Goal: Task Accomplishment & Management: Use online tool/utility

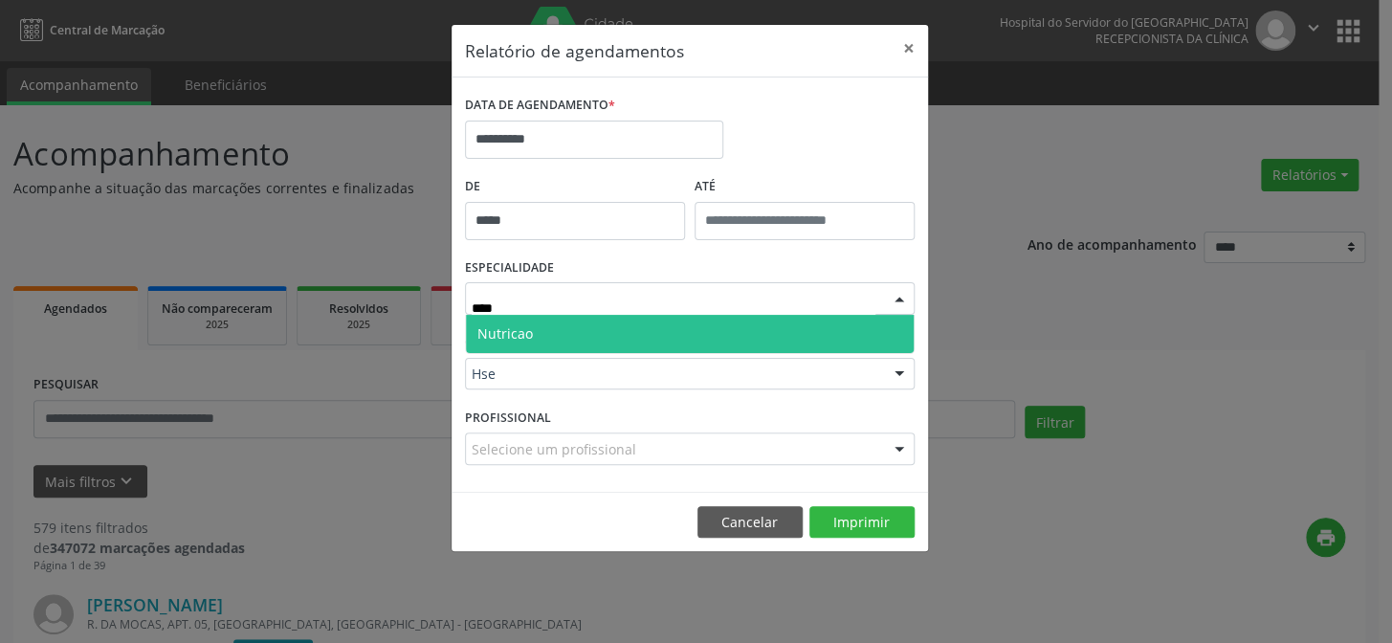
type input "*****"
click at [510, 318] on span "Nutricao" at bounding box center [690, 334] width 448 height 38
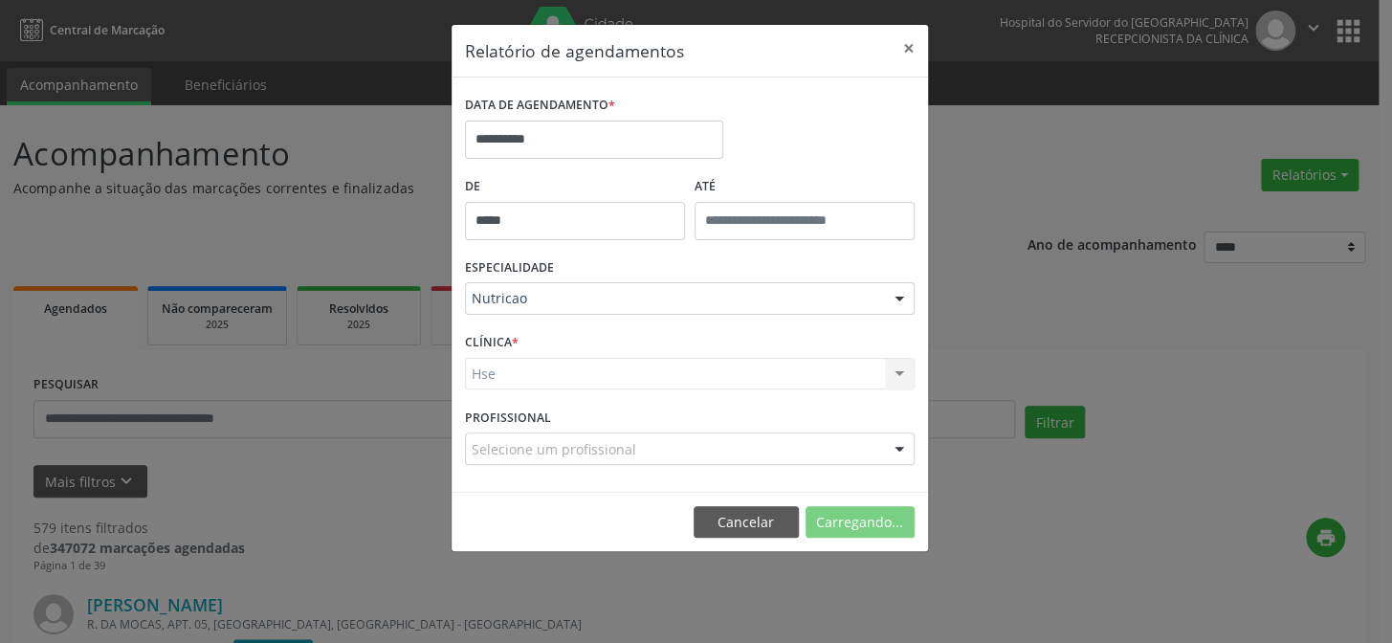
click at [511, 374] on div "Hse Hse Nenhum resultado encontrado para: " " Não há nenhuma opção para ser exi…" at bounding box center [690, 374] width 450 height 33
click at [880, 380] on div "Hse Hse Nenhum resultado encontrado para: " " Não há nenhuma opção para ser exi…" at bounding box center [690, 374] width 450 height 33
click at [731, 446] on div "Selecione um profissional" at bounding box center [690, 448] width 450 height 33
click at [622, 364] on div "Hse Hse Nenhum resultado encontrado para: " " Não há nenhuma opção para ser exi…" at bounding box center [690, 374] width 450 height 33
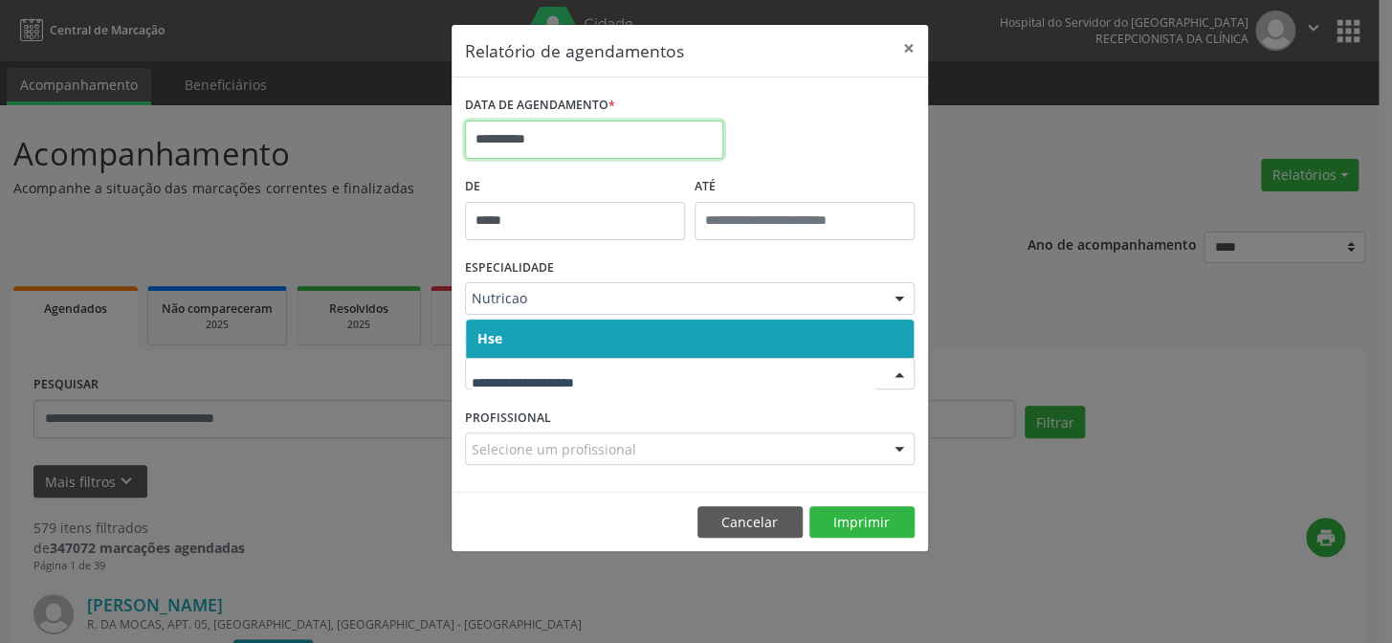
click at [551, 139] on input "**********" at bounding box center [594, 140] width 258 height 38
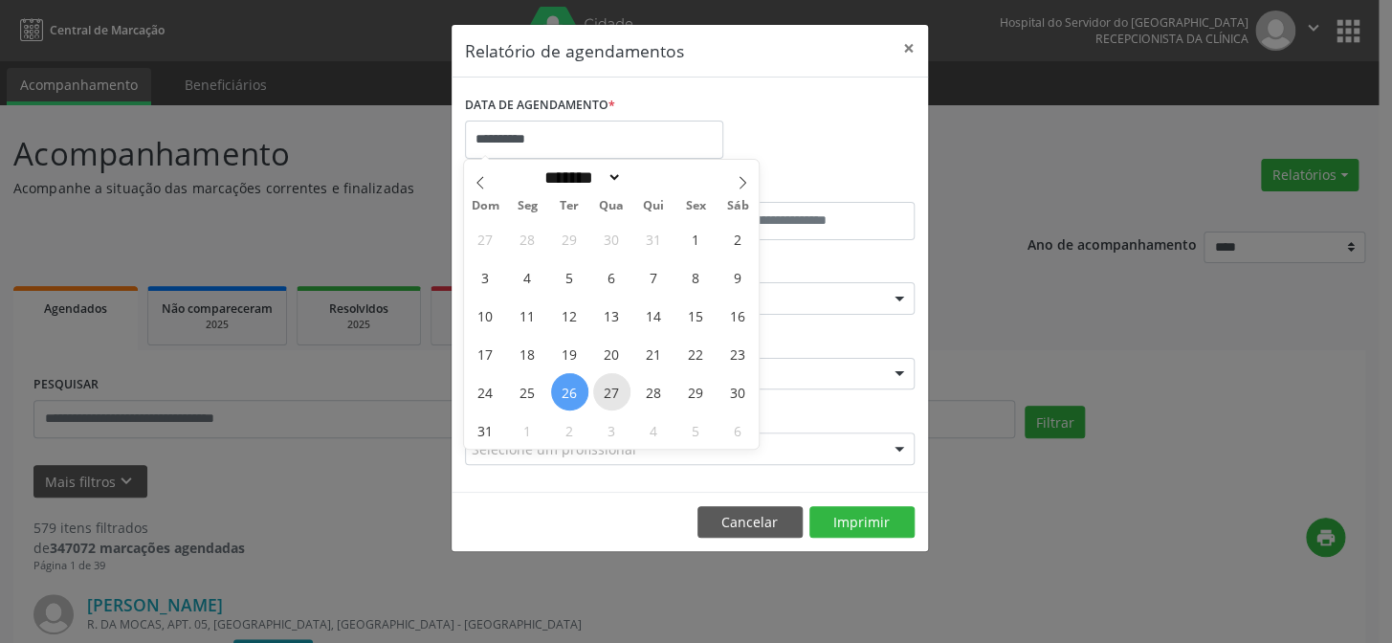
click at [602, 406] on span "27" at bounding box center [611, 391] width 37 height 37
type input "**********"
click at [602, 406] on span "27" at bounding box center [611, 391] width 37 height 37
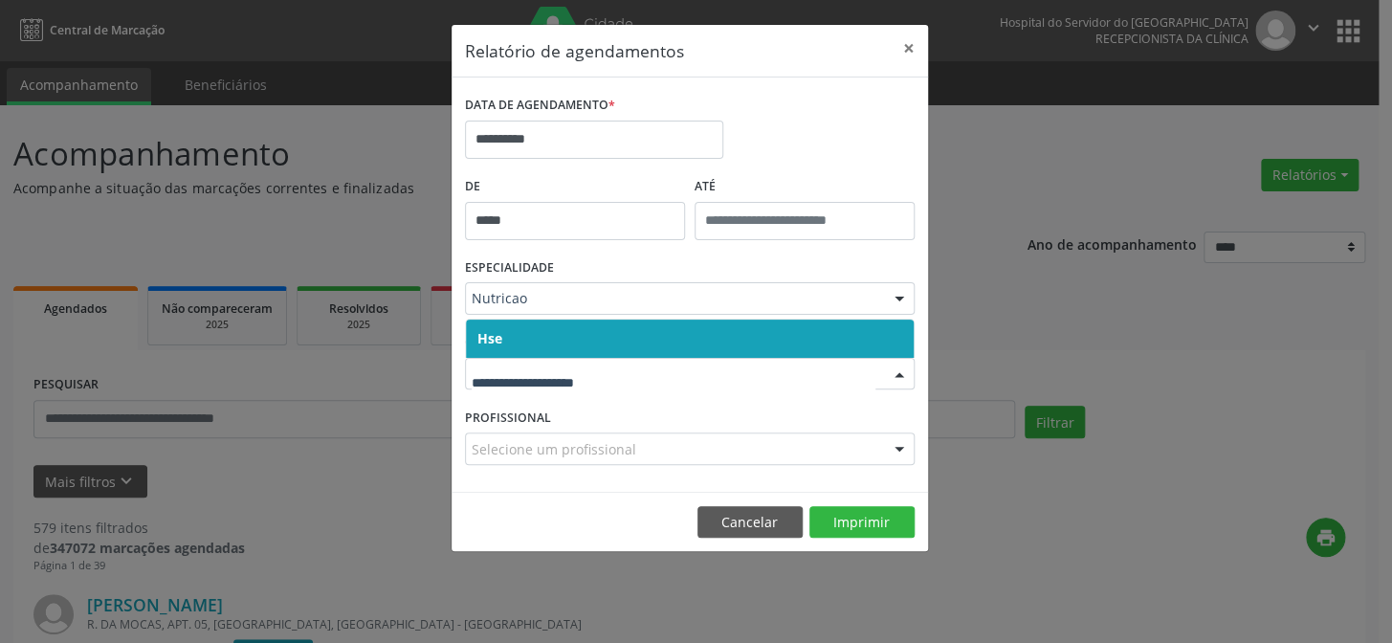
click at [494, 333] on span "Hse" at bounding box center [489, 338] width 25 height 18
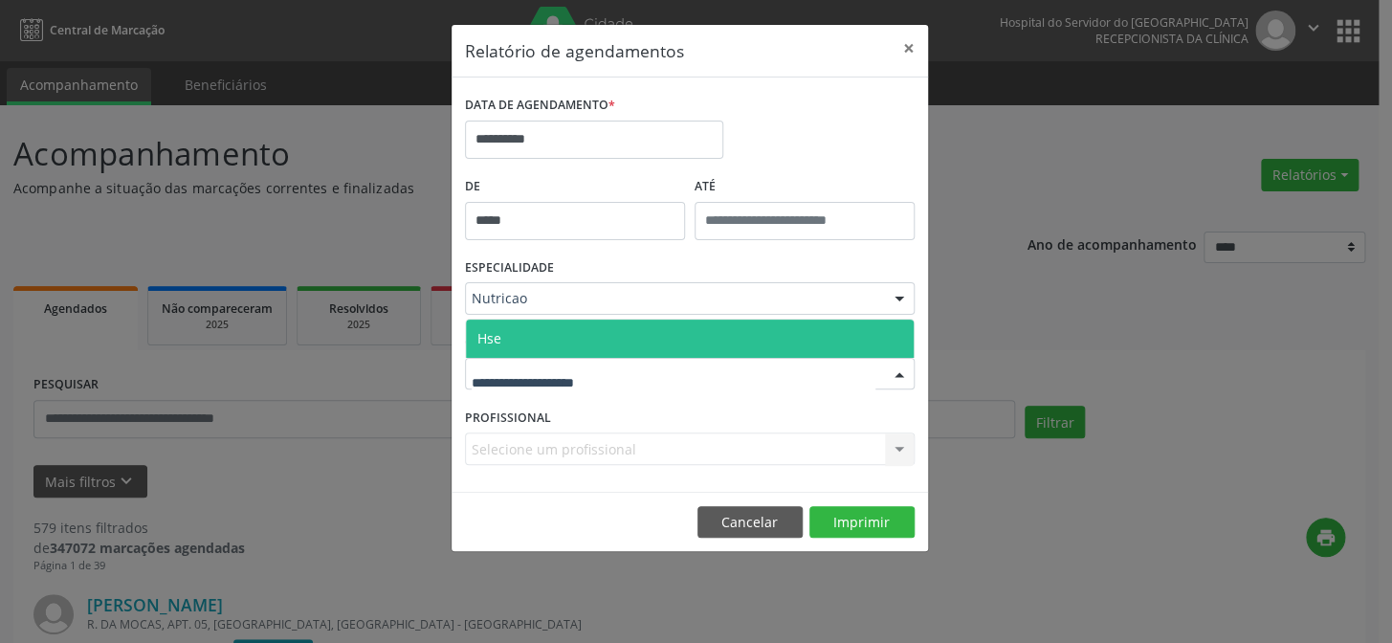
click at [497, 344] on span "Hse" at bounding box center [489, 338] width 24 height 18
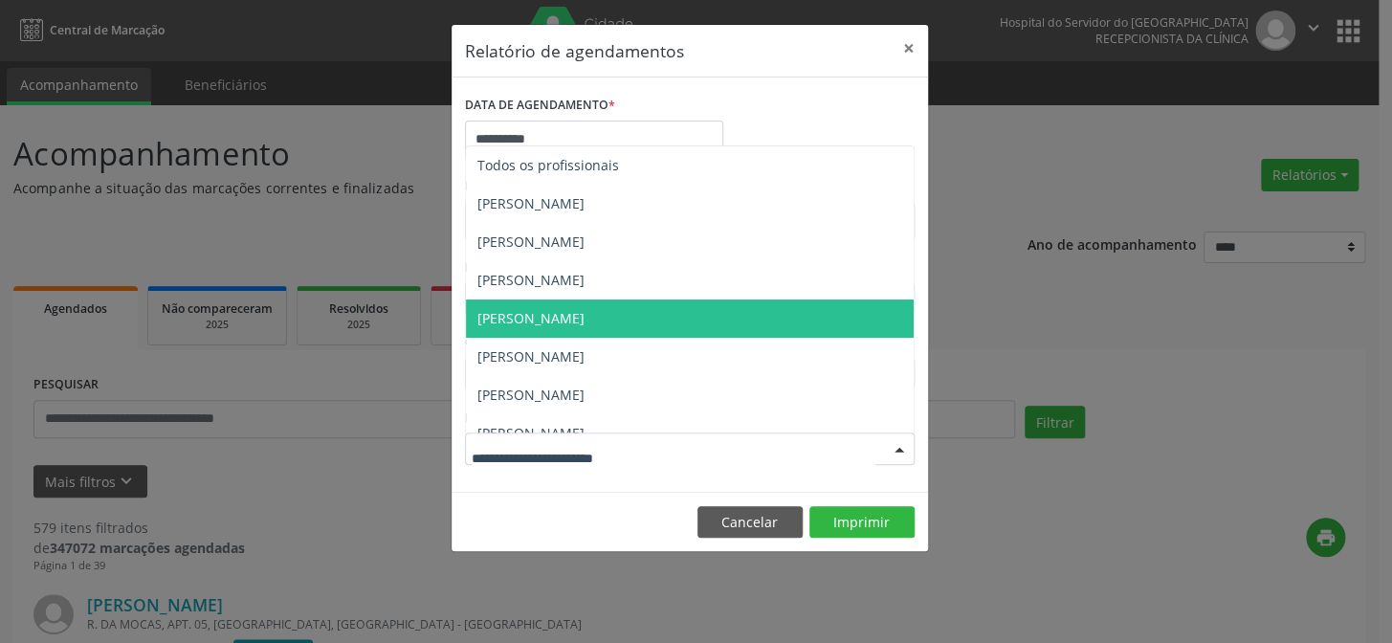
click at [539, 321] on span "[PERSON_NAME]" at bounding box center [530, 318] width 107 height 18
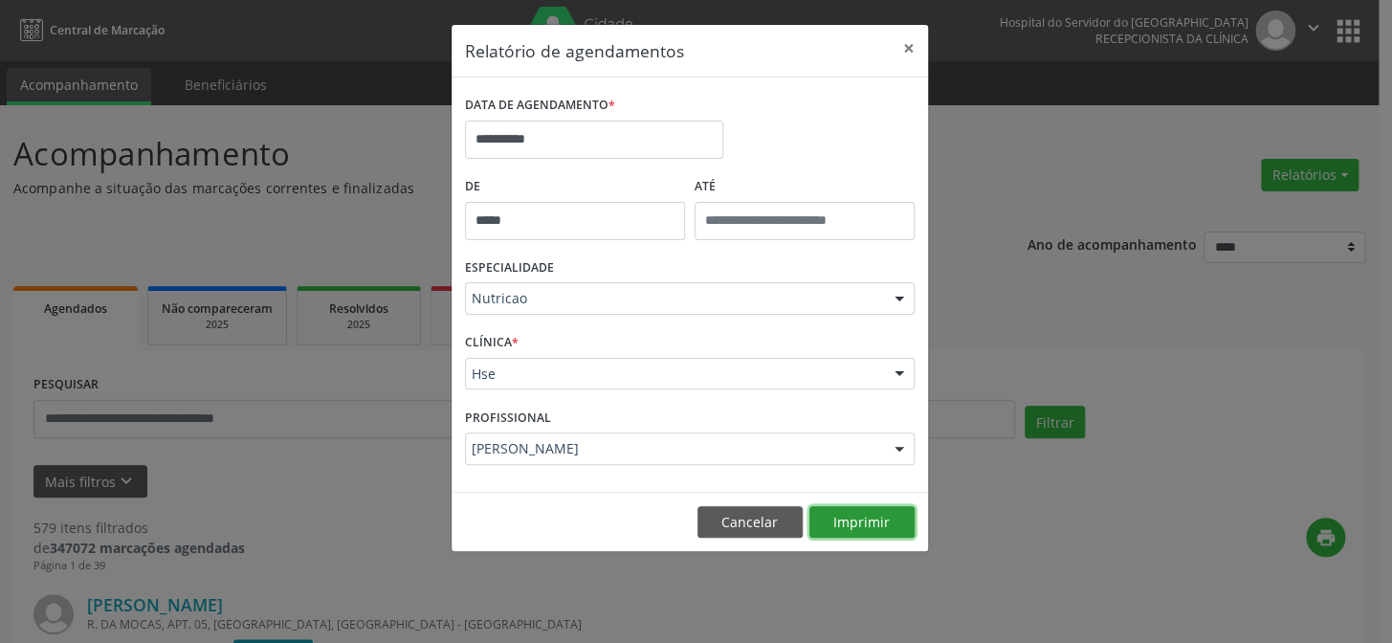
click at [839, 530] on button "Imprimir" at bounding box center [861, 522] width 105 height 33
click at [585, 285] on div "Nutricao" at bounding box center [690, 298] width 450 height 33
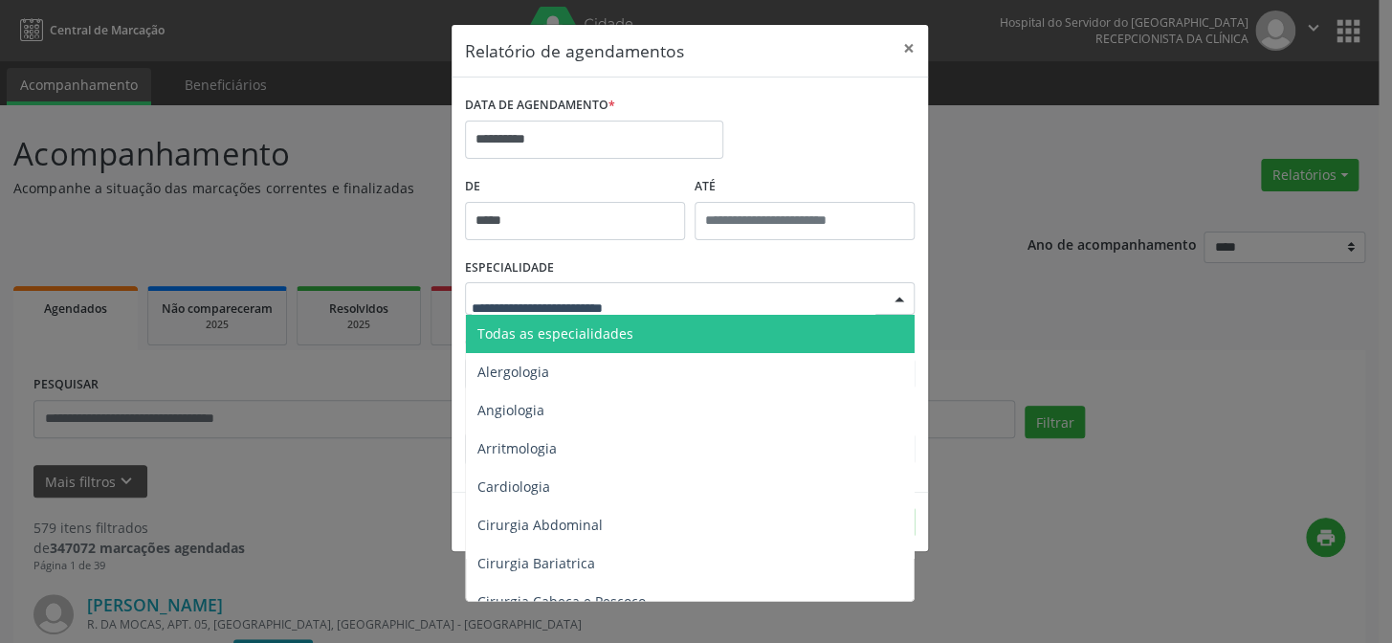
click at [575, 332] on span "Todas as especialidades" at bounding box center [555, 333] width 156 height 18
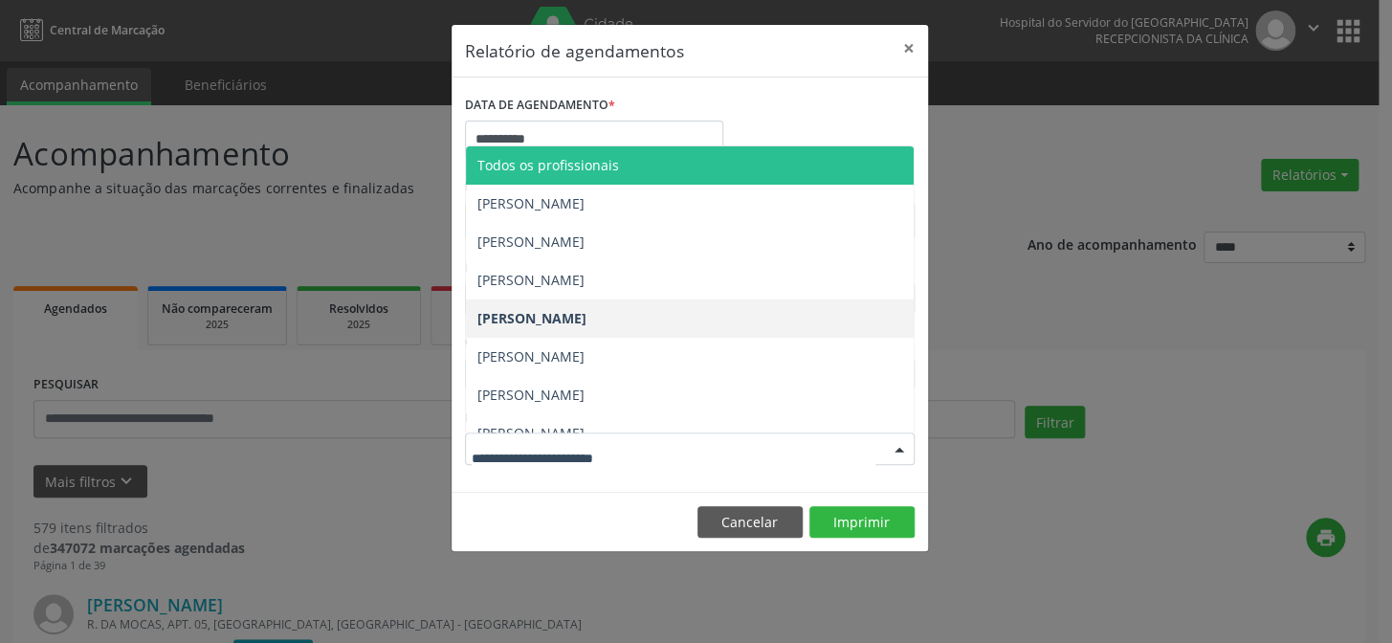
click at [554, 173] on span "Todos os profissionais" at bounding box center [548, 165] width 142 height 18
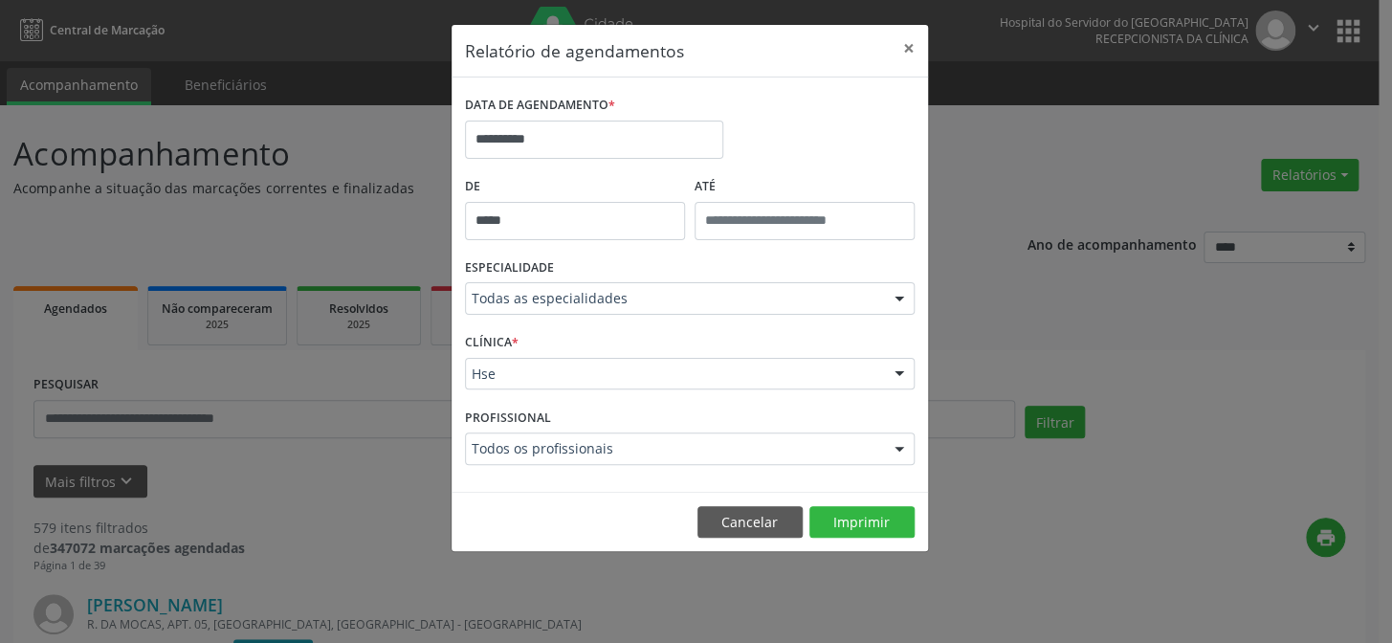
click at [869, 497] on footer "Cancelar Imprimir" at bounding box center [690, 522] width 476 height 60
click at [850, 536] on button "Imprimir" at bounding box center [861, 522] width 105 height 33
click at [828, 512] on button "Imprimir" at bounding box center [861, 522] width 105 height 33
click at [555, 138] on input "**********" at bounding box center [594, 140] width 258 height 38
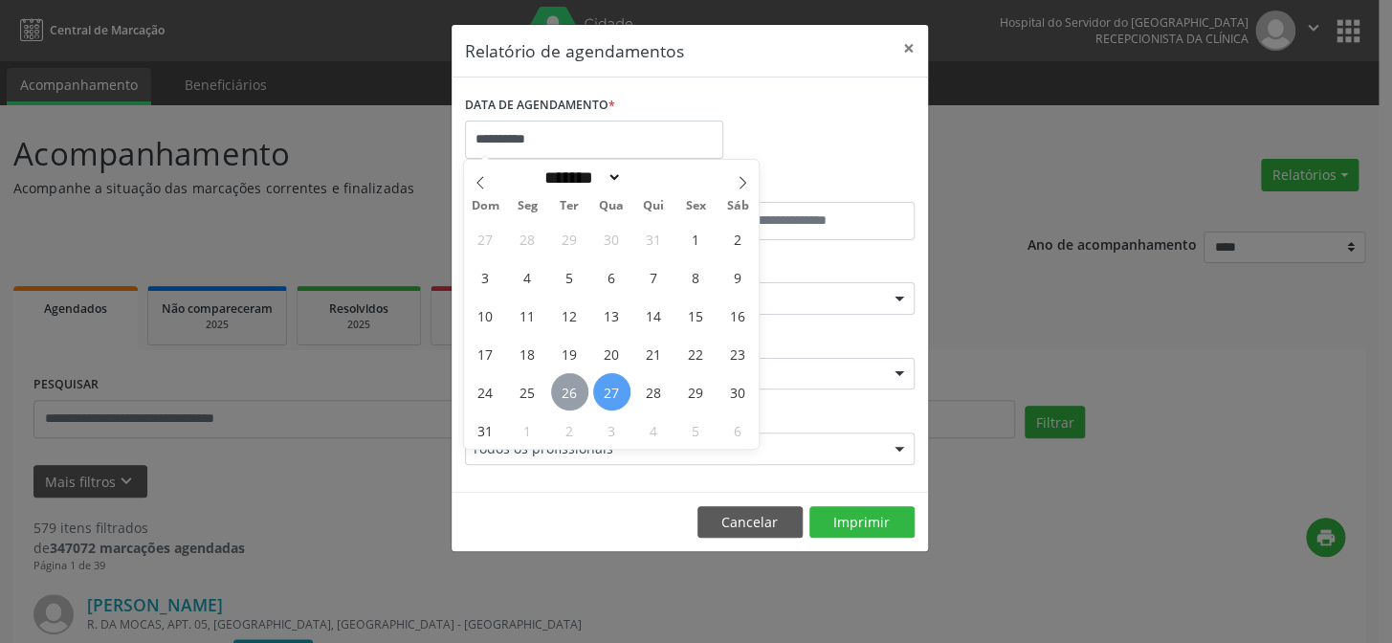
click at [553, 385] on span "26" at bounding box center [569, 391] width 37 height 37
type input "**********"
click at [553, 385] on span "26" at bounding box center [569, 391] width 37 height 37
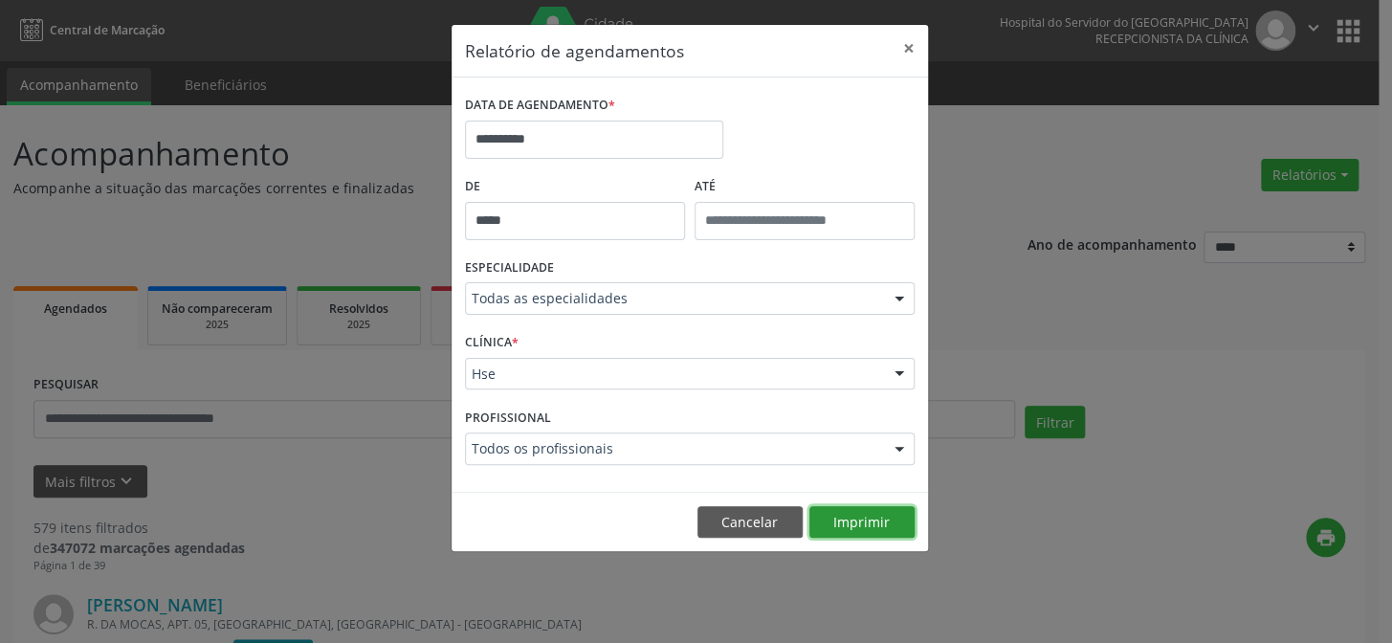
click at [870, 519] on button "Imprimir" at bounding box center [861, 522] width 105 height 33
click at [911, 43] on button "×" at bounding box center [909, 48] width 38 height 47
